Goal: Information Seeking & Learning: Learn about a topic

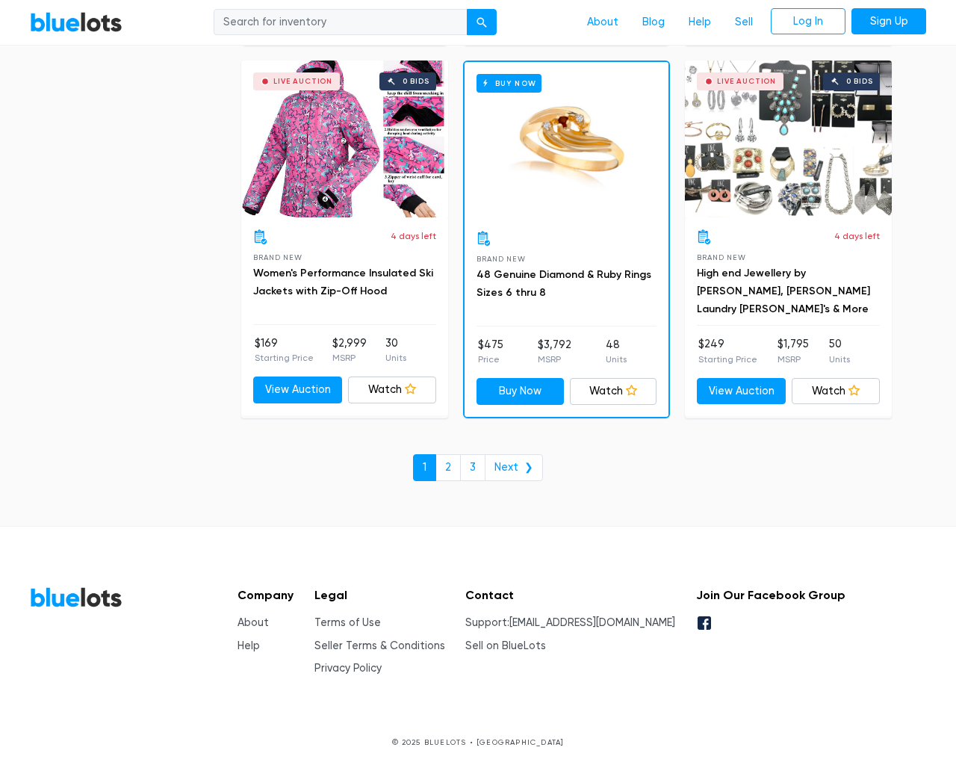
scroll to position [6380, 0]
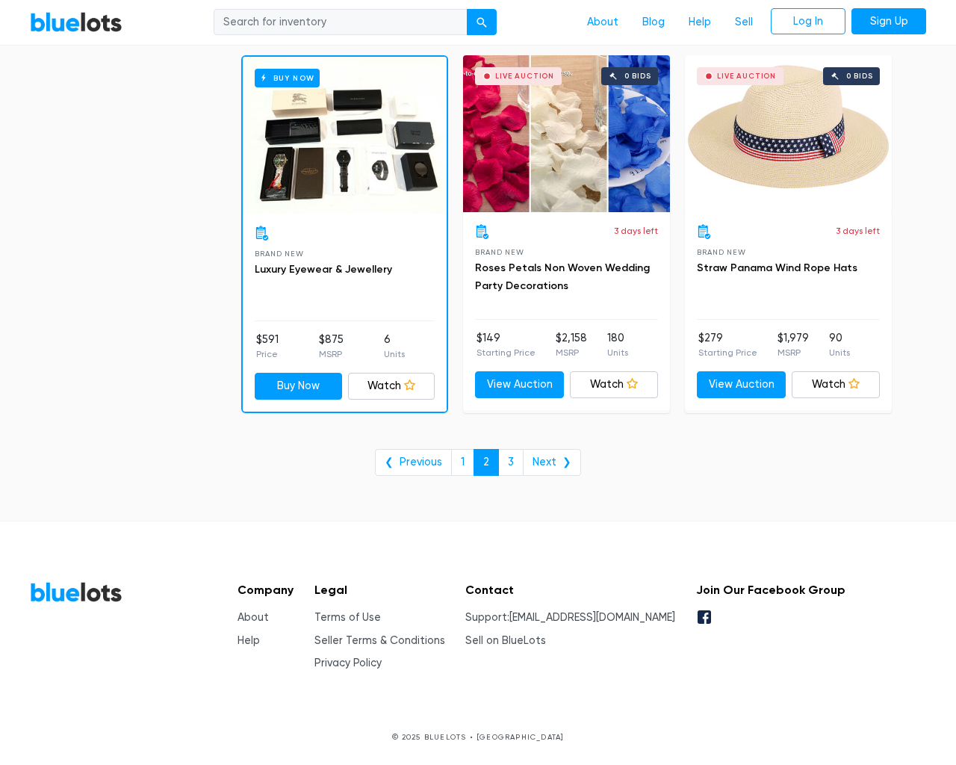
scroll to position [6026, 0]
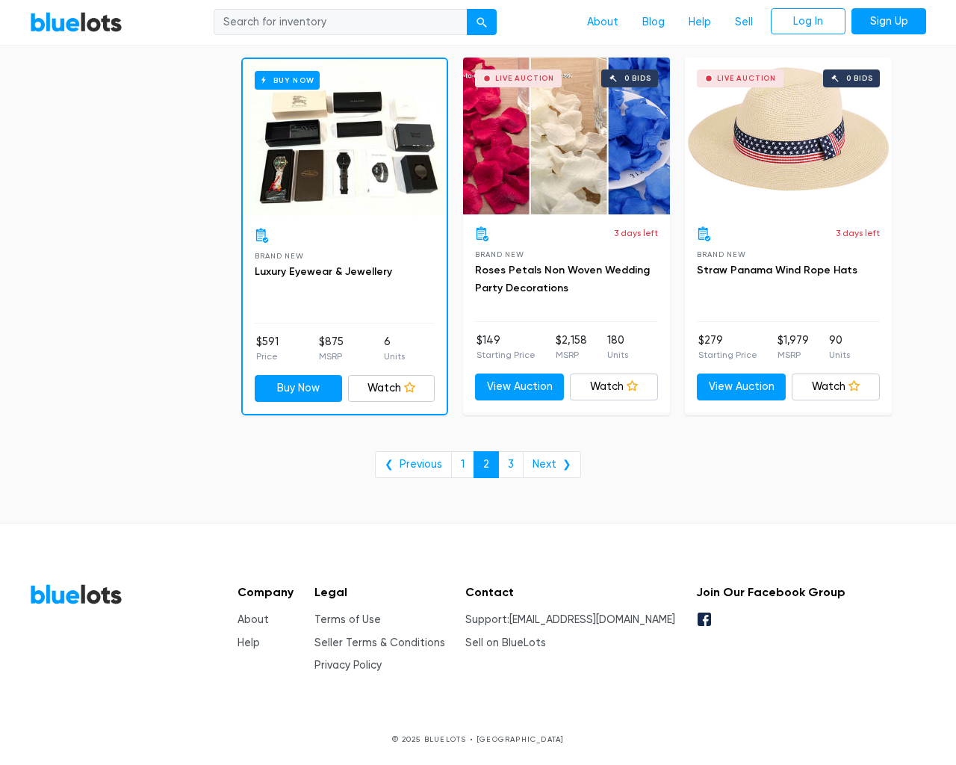
type input "the"
type input "e"
checkbox New"] "false"
checkbox Pulls"] "false"
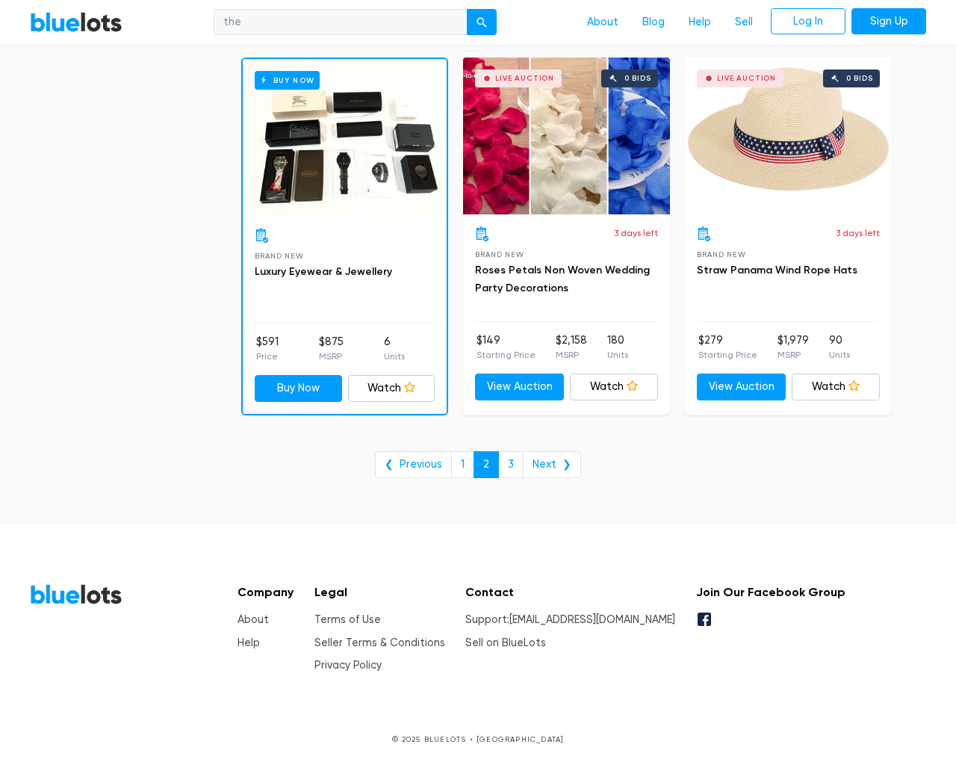
checkbox input "false"
checkbox Accessories"] "false"
checkbox input "false"
checkbox Merchandise"] "false"
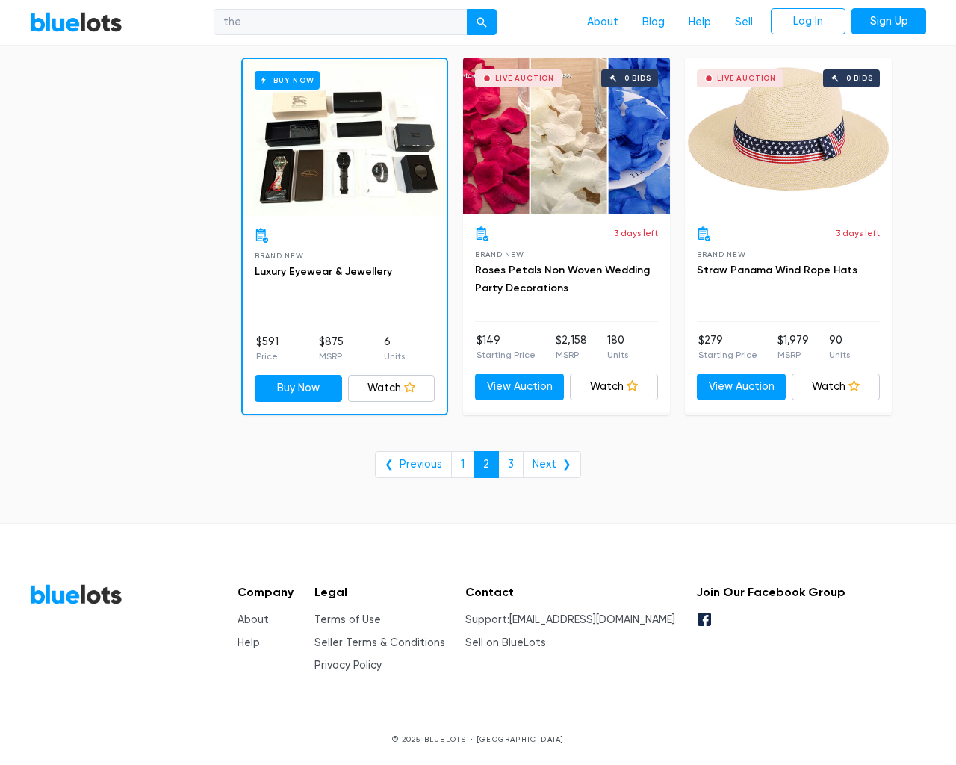
checkbox Beauty"] "false"
checkbox Garden"] "false"
checkbox Goods"] "false"
checkbox input "false"
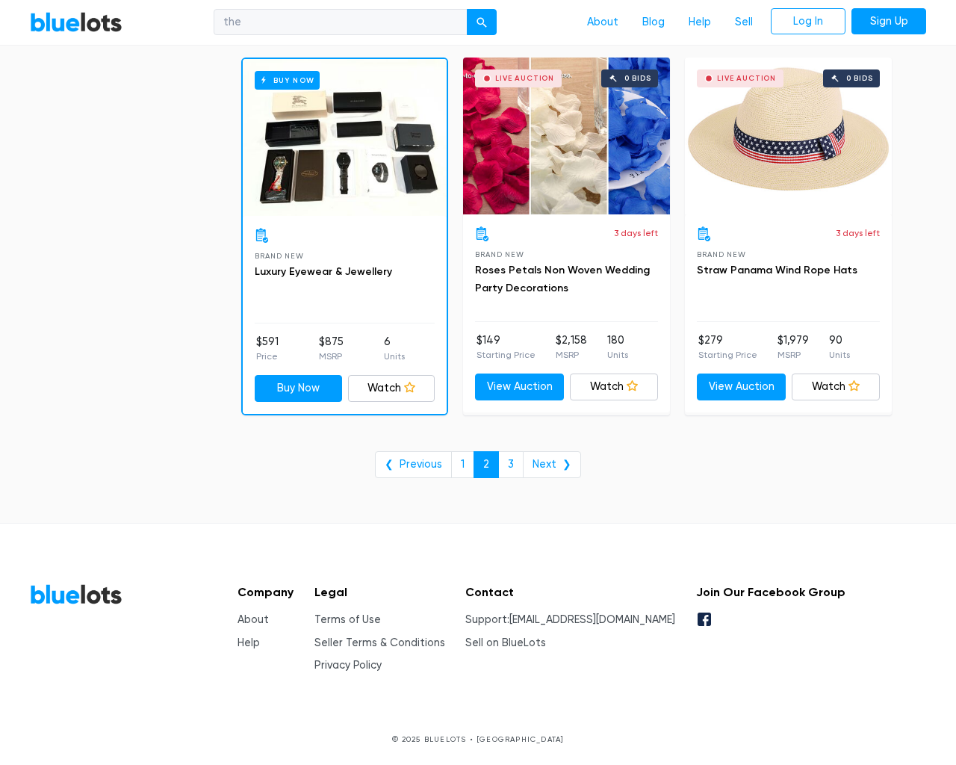
type input "e"
select select "10000"
select select "50000"
select select "10000"
select select "50000"
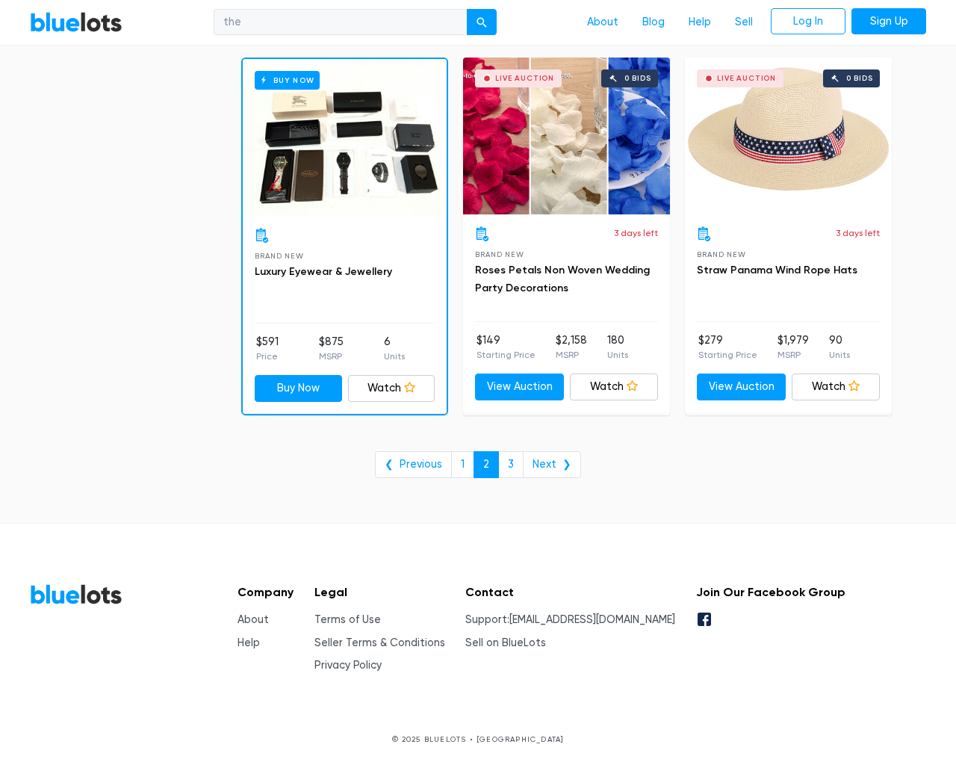
select select "50000"
select select "ending_soonest"
select select "50000"
select select "highest_price"
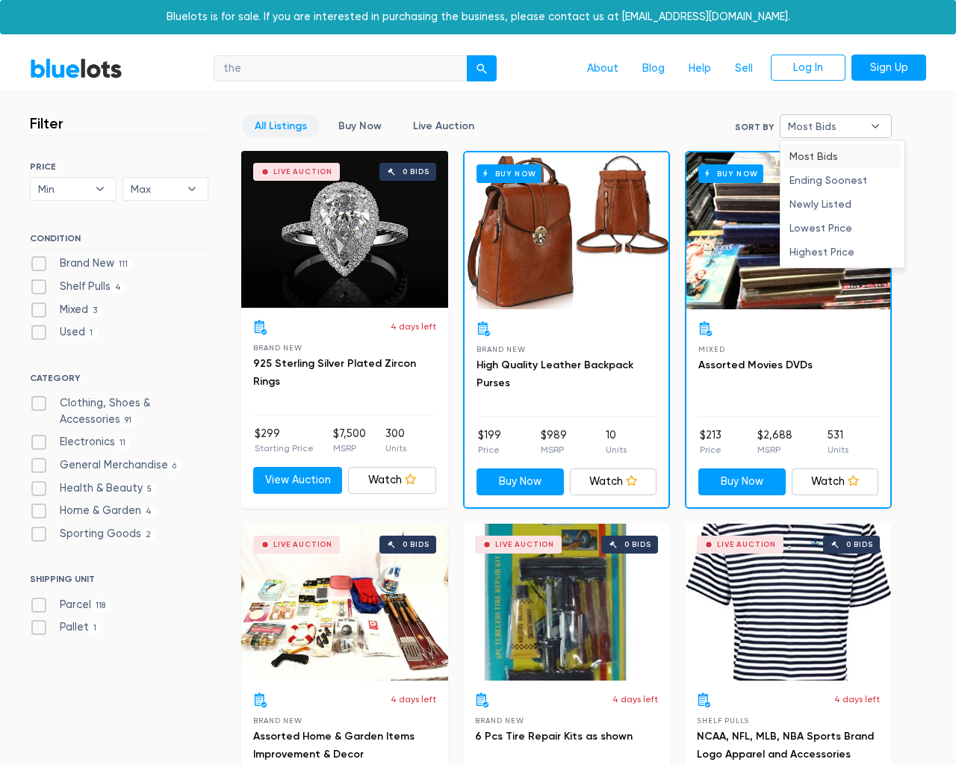
type input "e"
checkbox New"] "false"
checkbox Pulls"] "false"
checkbox input "false"
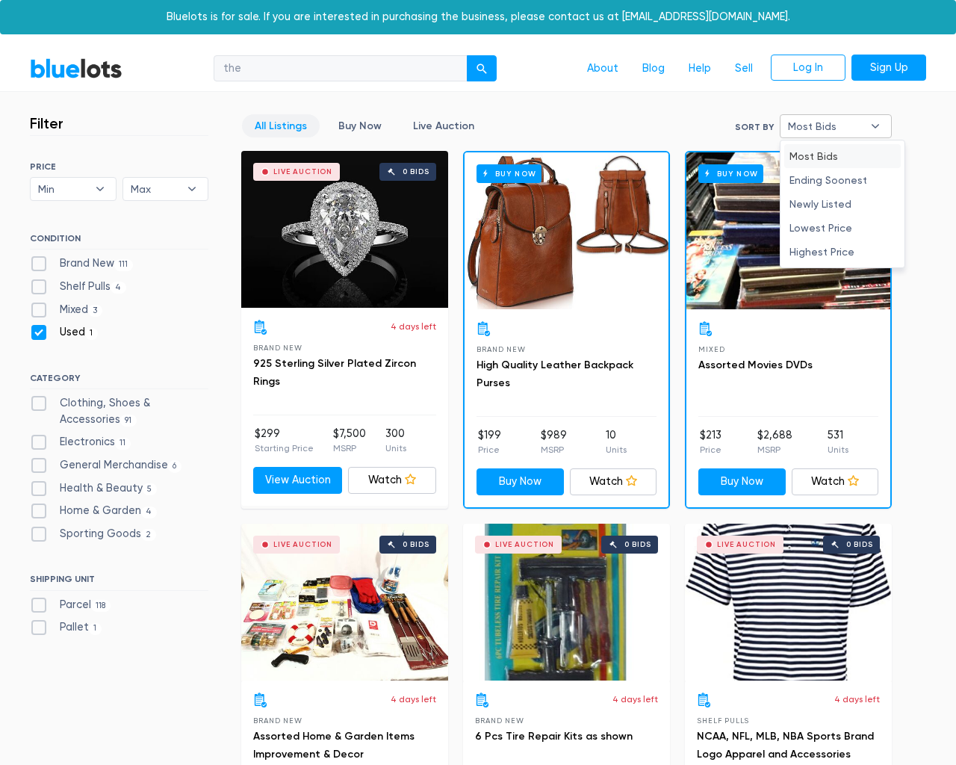
checkbox input "false"
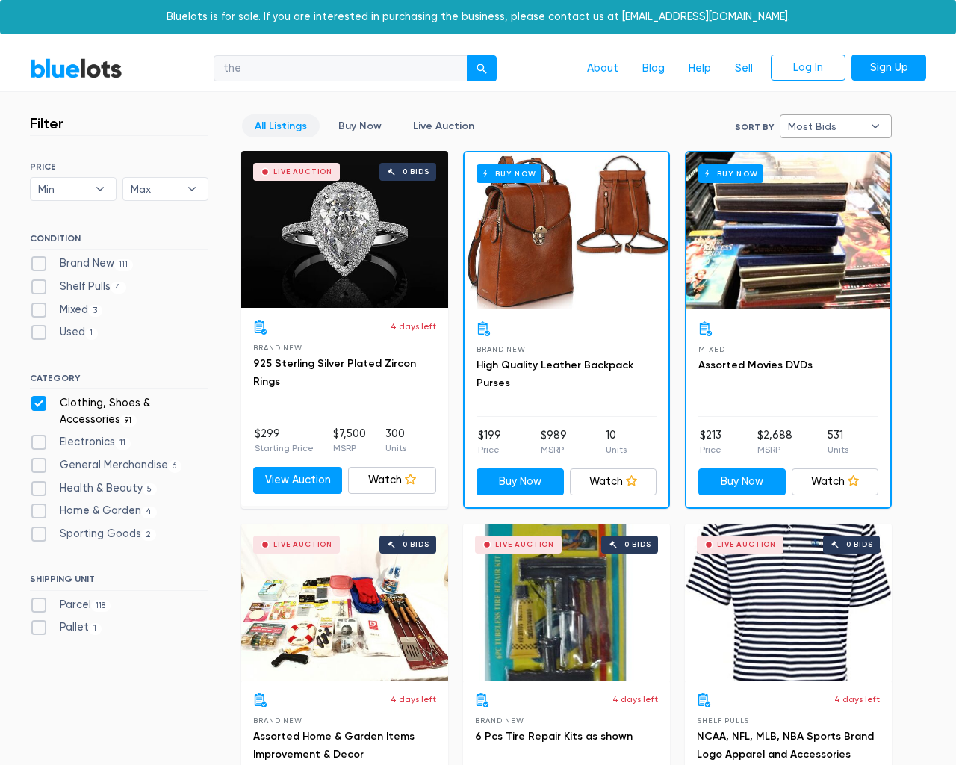
checkbox Accessories"] "false"
checkbox input "false"
checkbox Merchandise"] "false"
checkbox Beauty"] "false"
checkbox Garden"] "false"
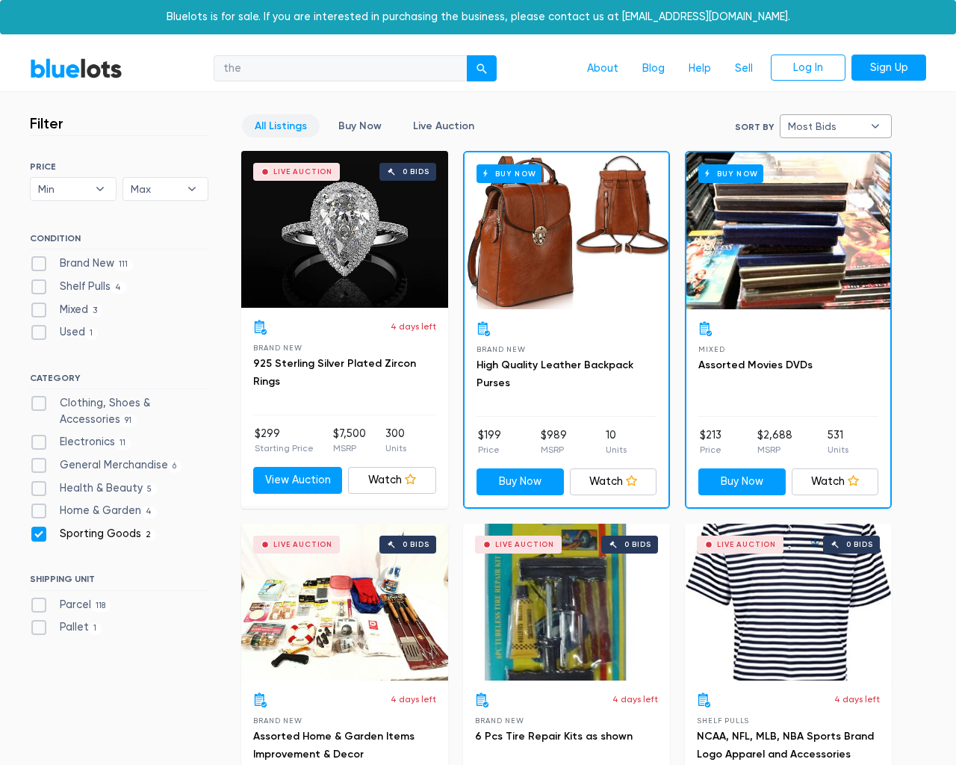
checkbox Goods"] "false"
checkbox input "false"
type input "e"
select select "most_bids"
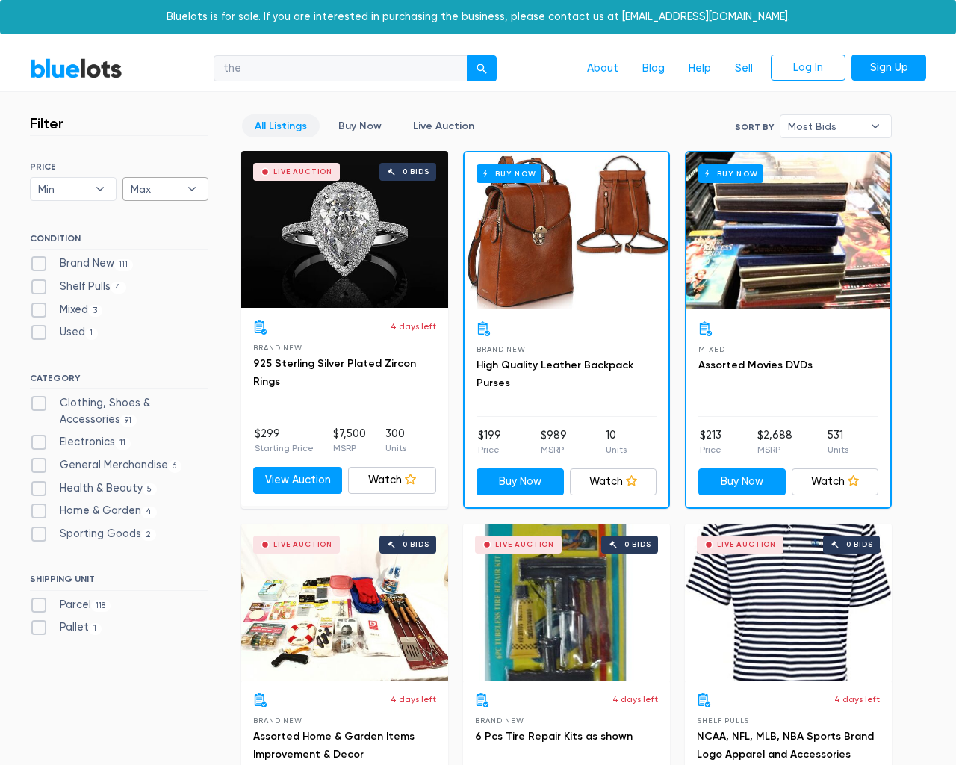
type input "e"
checkbox New"] "false"
checkbox Pulls"] "false"
checkbox input "false"
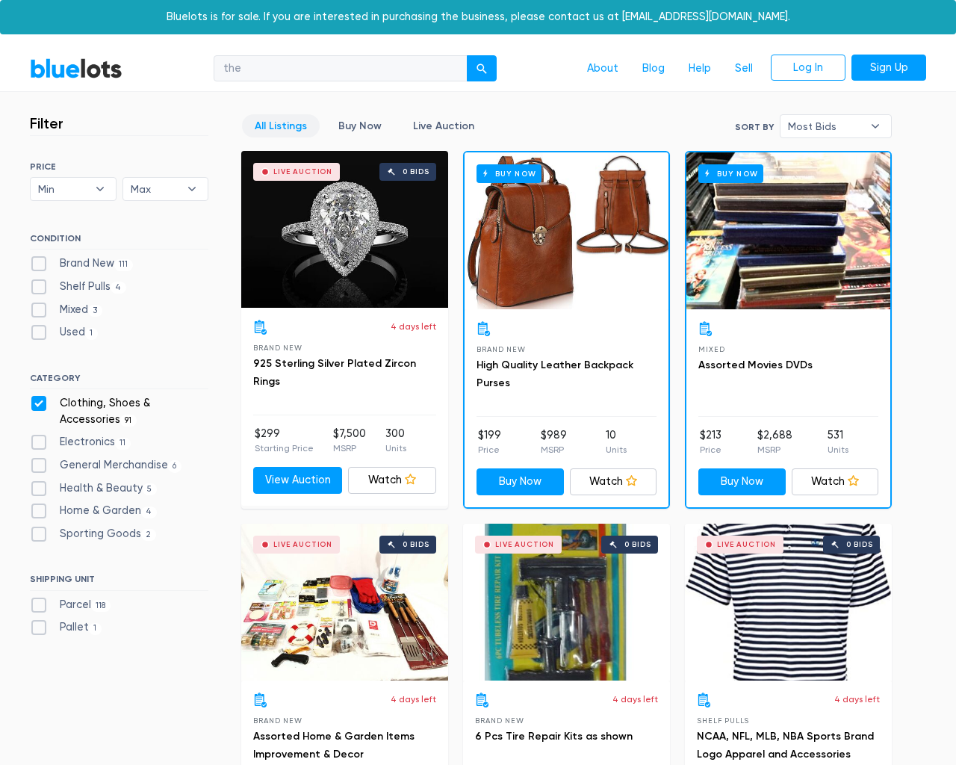
checkbox Accessories"] "false"
checkbox input "false"
checkbox Merchandise"] "false"
checkbox Beauty"] "false"
checkbox Garden"] "false"
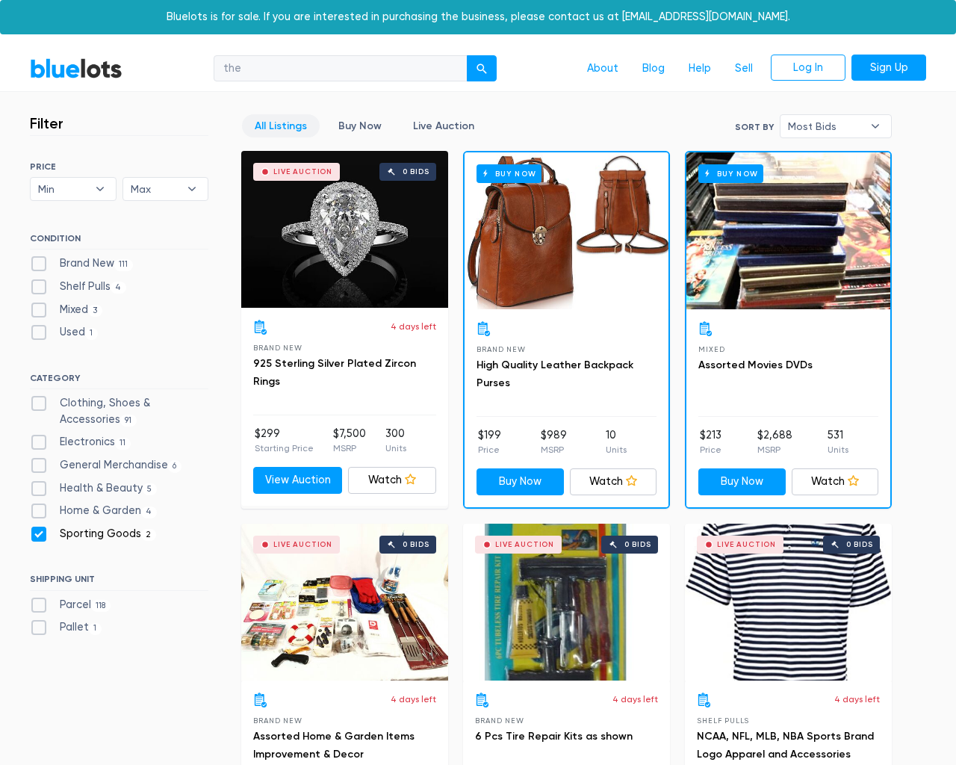
checkbox Goods"] "false"
checkbox input "false"
type input "e"
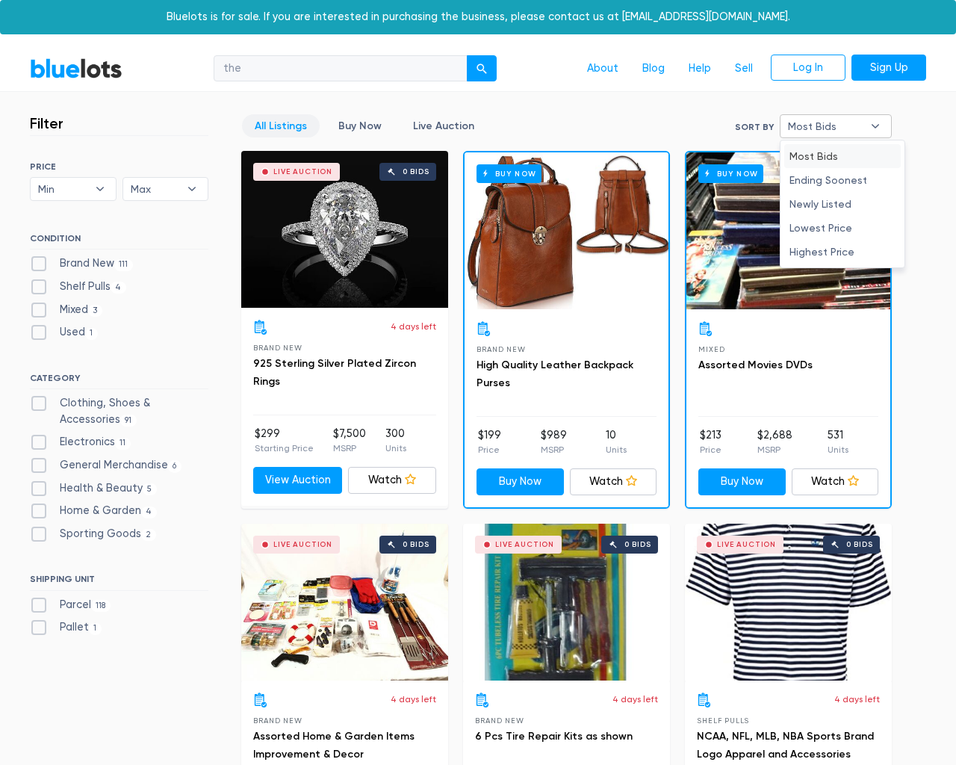
type input "e"
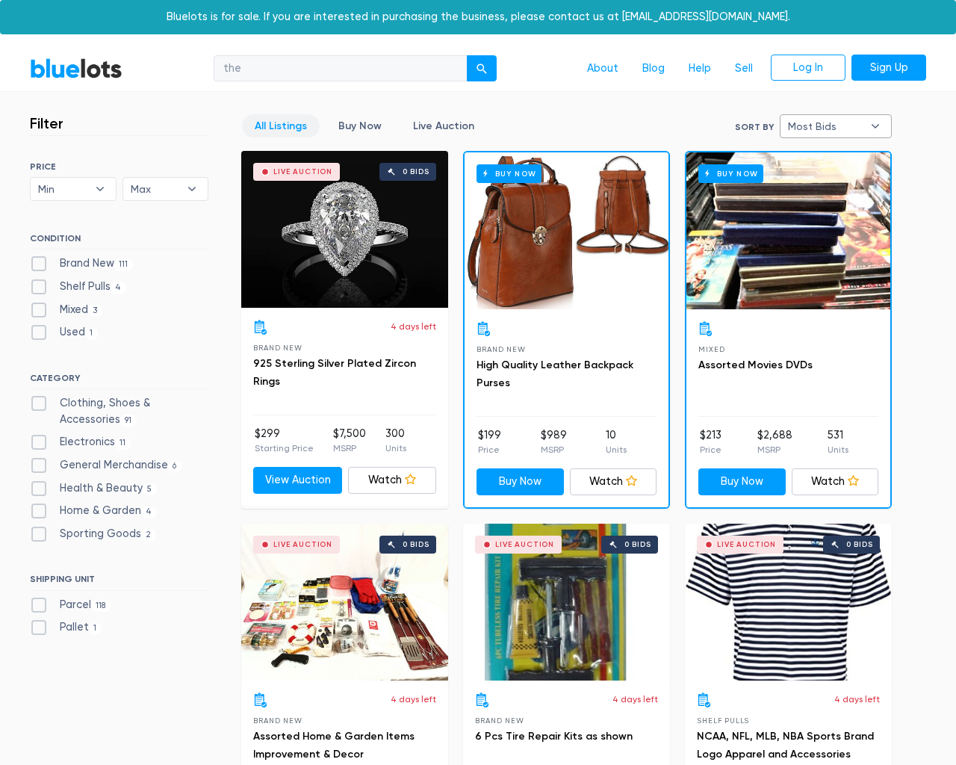
select select
select select "most_bids"
